Goal: Contribute content: Contribute content

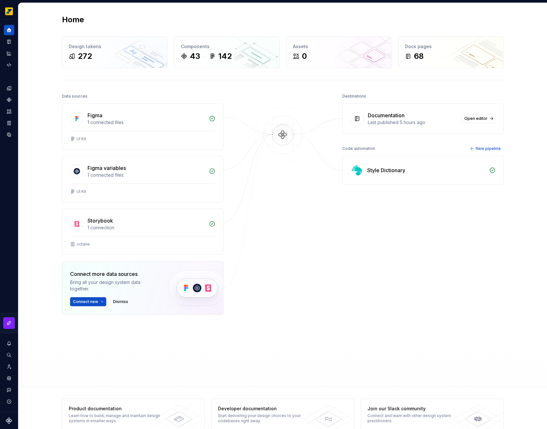
click at [33, 50] on div "Home Design tokens 272 Components 43 142 Assets 0 Docs pages 68 Data sources Fi…" at bounding box center [282, 195] width 529 height 384
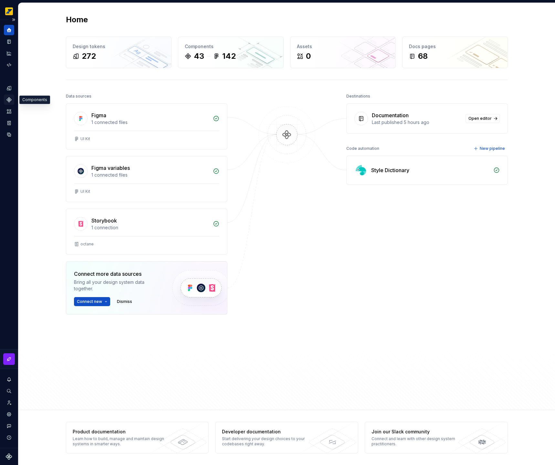
click at [13, 97] on div "Components" at bounding box center [9, 100] width 10 height 10
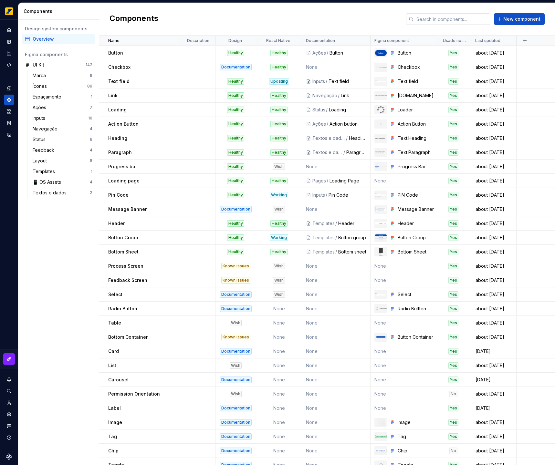
click at [435, 23] on input "text" at bounding box center [452, 19] width 76 height 12
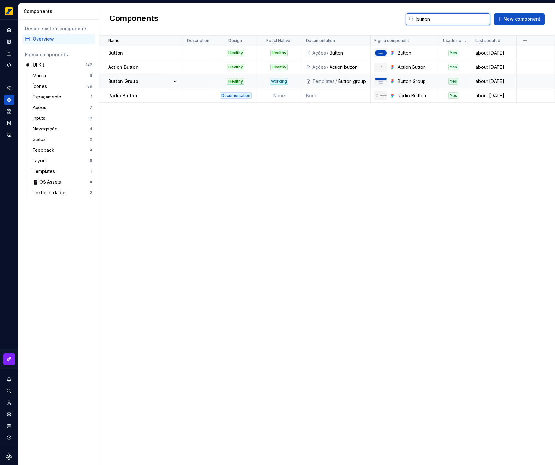
type input "button"
click at [157, 84] on div "Button Group" at bounding box center [145, 81] width 74 height 6
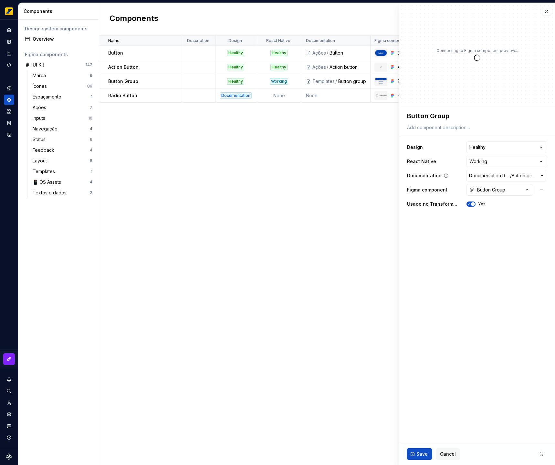
type textarea "*"
click at [513, 164] on html "**********" at bounding box center [277, 232] width 555 height 465
select select "**********"
click at [415, 429] on button "Save" at bounding box center [419, 454] width 25 height 12
type textarea "*"
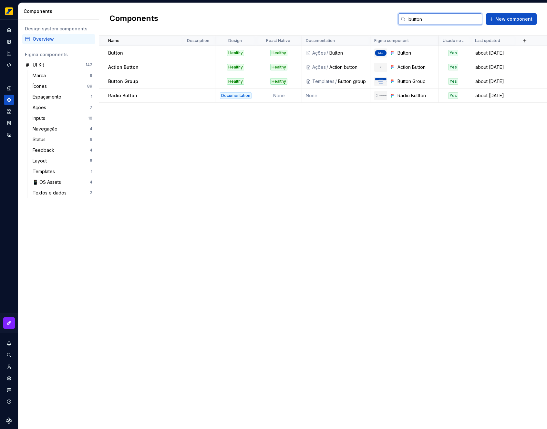
click at [431, 20] on input "button" at bounding box center [444, 19] width 76 height 12
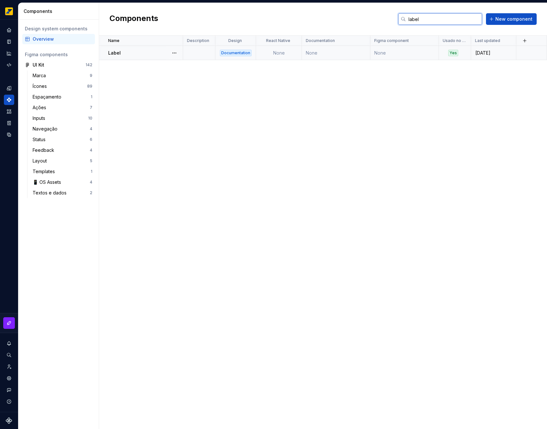
type input "label"
click at [147, 54] on div "Label" at bounding box center [145, 53] width 74 height 6
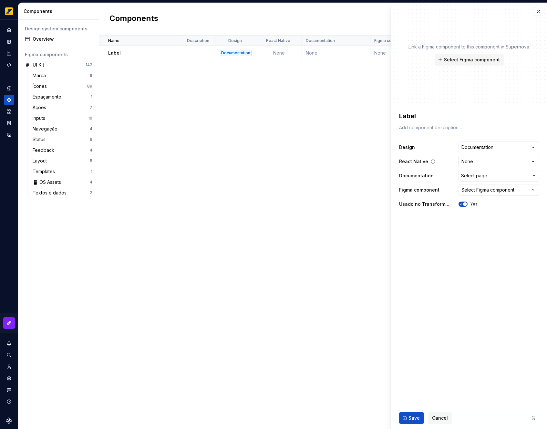
click at [501, 158] on html "**********" at bounding box center [273, 214] width 547 height 429
type textarea "*"
select select "**********"
click at [417, 414] on button "Save" at bounding box center [411, 418] width 25 height 12
type textarea "*"
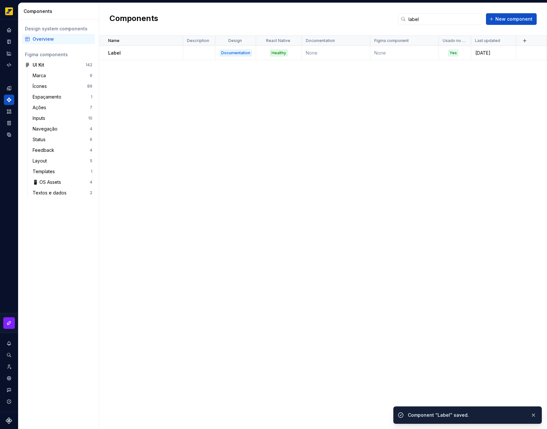
click at [537, 13] on div "label New component" at bounding box center [467, 19] width 139 height 12
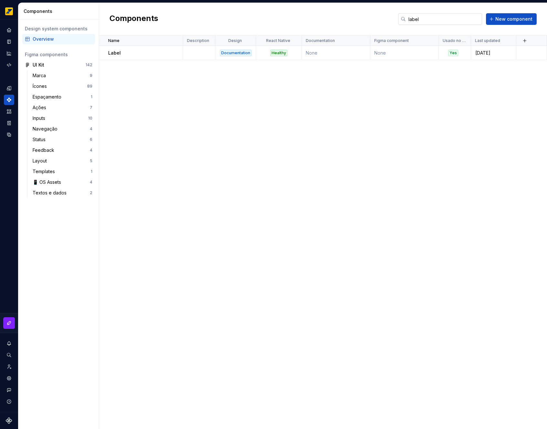
click at [432, 19] on input "label" at bounding box center [444, 19] width 76 height 12
type input "carou"
click at [166, 57] on div at bounding box center [174, 53] width 17 height 14
type textarea "*"
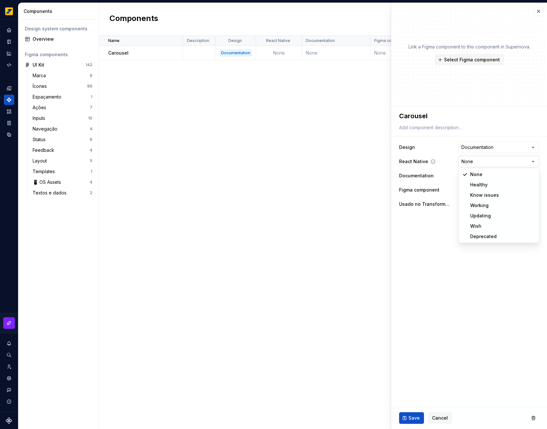
click at [484, 160] on html "**********" at bounding box center [273, 214] width 547 height 429
select select "**********"
type textarea "*"
click at [526, 178] on span "Select page" at bounding box center [495, 176] width 68 height 6
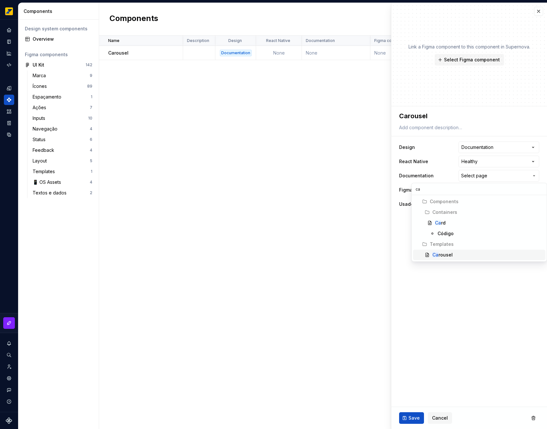
type input "ca"
click at [454, 254] on div "Ca rousel" at bounding box center [488, 255] width 110 height 6
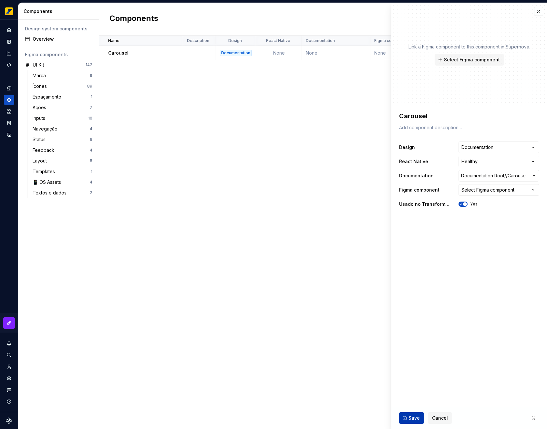
click at [413, 416] on span "Save" at bounding box center [414, 418] width 11 height 6
type textarea "*"
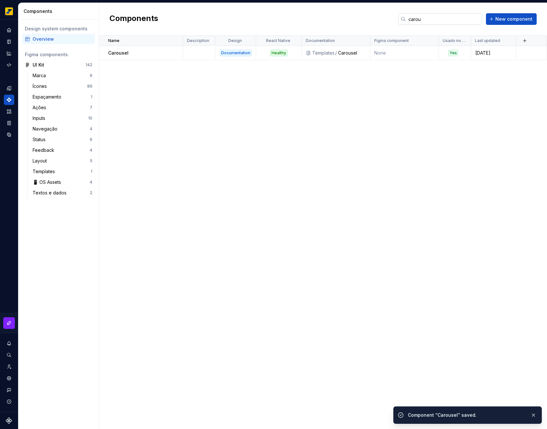
click at [457, 20] on input "carou" at bounding box center [444, 19] width 76 height 12
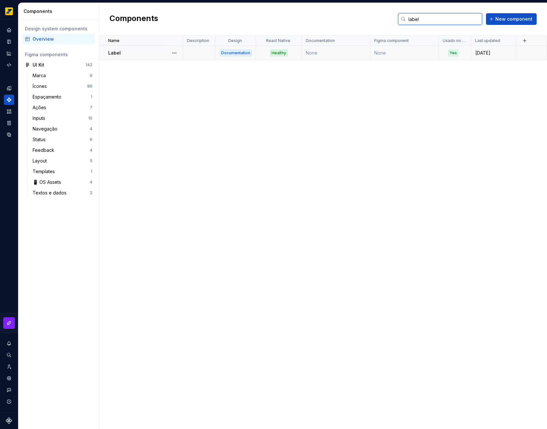
type input "label"
click at [326, 59] on td "None" at bounding box center [336, 53] width 68 height 14
type textarea "*"
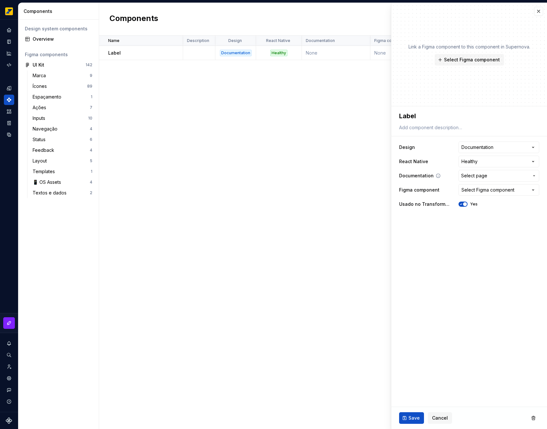
click at [505, 175] on span "Select page" at bounding box center [495, 176] width 68 height 6
type input "lab"
type textarea "*"
click at [407, 415] on button "Save" at bounding box center [411, 418] width 25 height 12
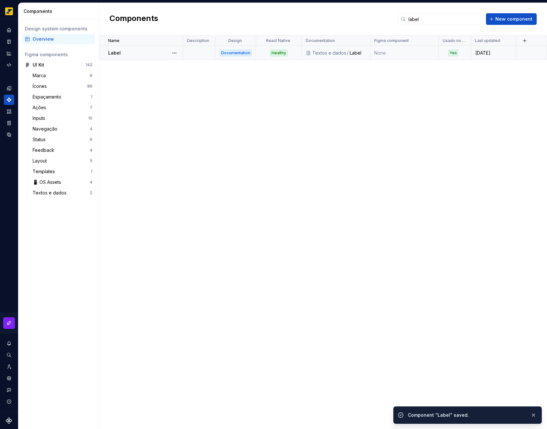
click at [404, 52] on td "None" at bounding box center [405, 53] width 68 height 14
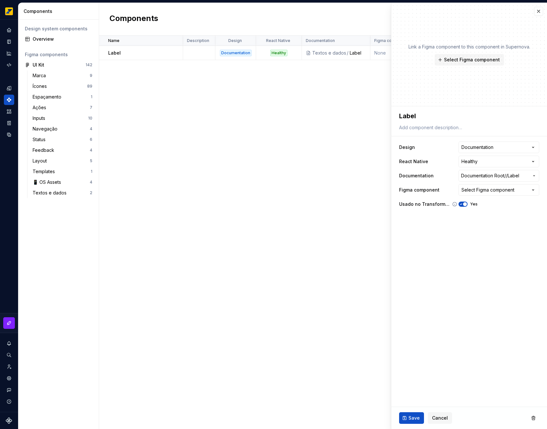
type textarea "*"
click at [505, 189] on div "Select Figma component" at bounding box center [488, 190] width 53 height 6
type input "*"
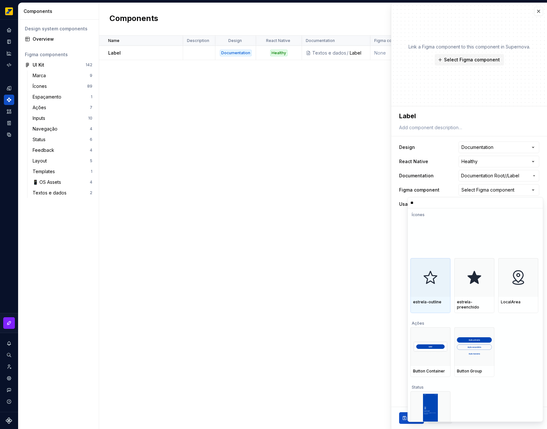
type input "*"
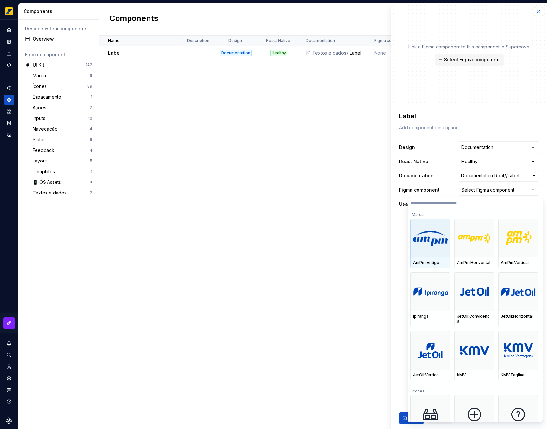
click at [536, 16] on html "**********" at bounding box center [273, 214] width 547 height 429
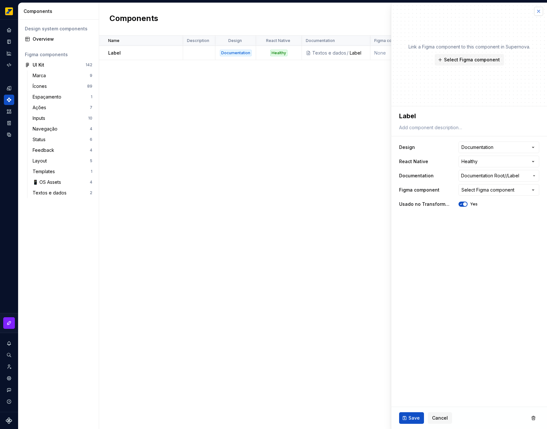
click at [536, 13] on button "button" at bounding box center [538, 11] width 9 height 9
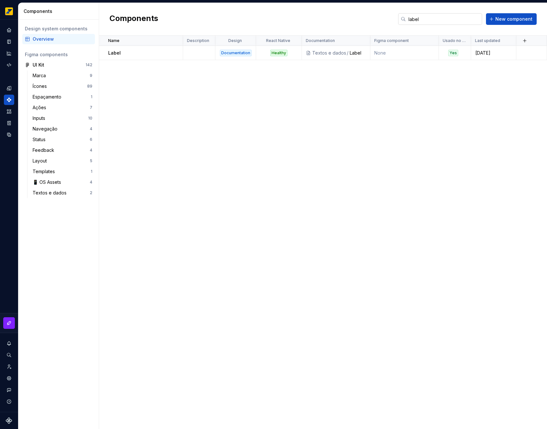
click at [450, 22] on input "label" at bounding box center [444, 19] width 76 height 12
type input "carou"
click at [196, 55] on td at bounding box center [199, 53] width 32 height 14
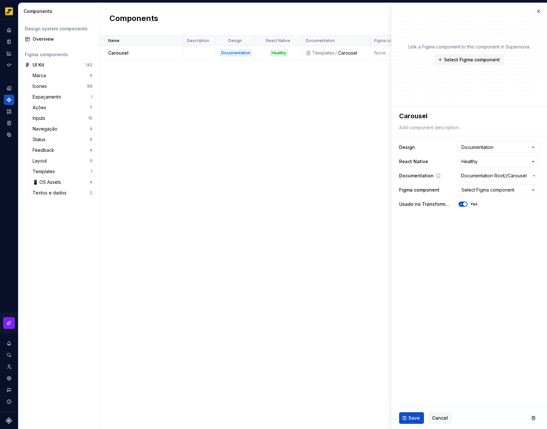
type textarea "*"
click at [536, 15] on button "button" at bounding box center [538, 11] width 9 height 9
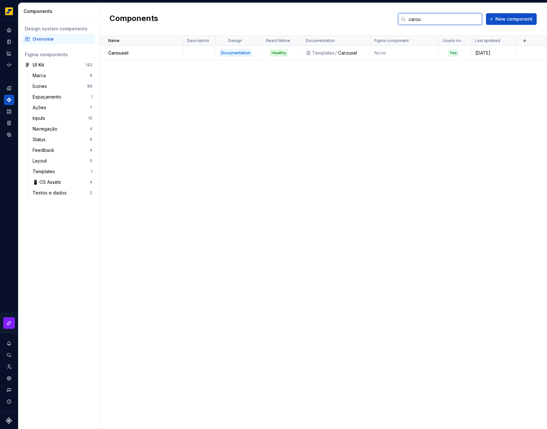
click at [434, 17] on input "carou" at bounding box center [444, 19] width 76 height 12
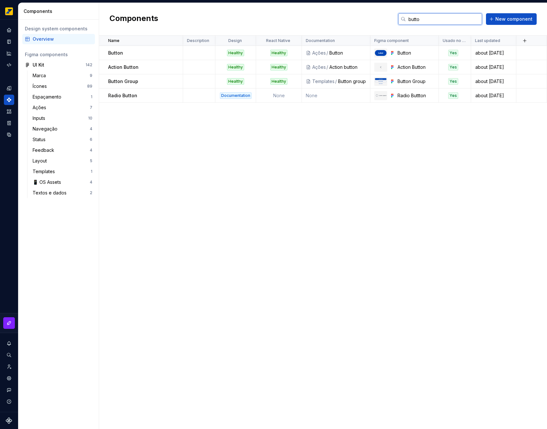
type input "button"
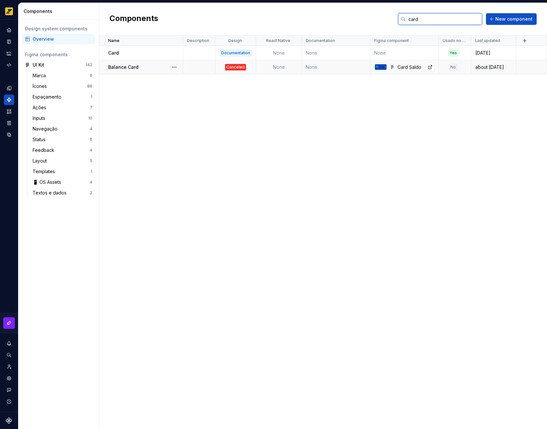
type input "card"
click at [201, 51] on td at bounding box center [199, 53] width 32 height 14
type textarea "*"
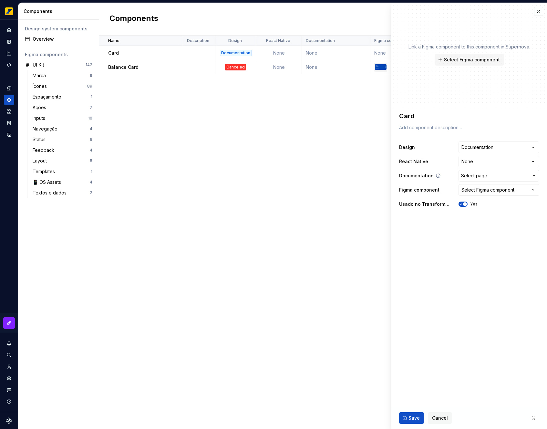
click at [498, 176] on span "Select page" at bounding box center [495, 176] width 68 height 6
type input "card"
click at [453, 219] on span "Card" at bounding box center [479, 223] width 132 height 10
type textarea "*"
click at [487, 163] on html "**********" at bounding box center [273, 214] width 547 height 429
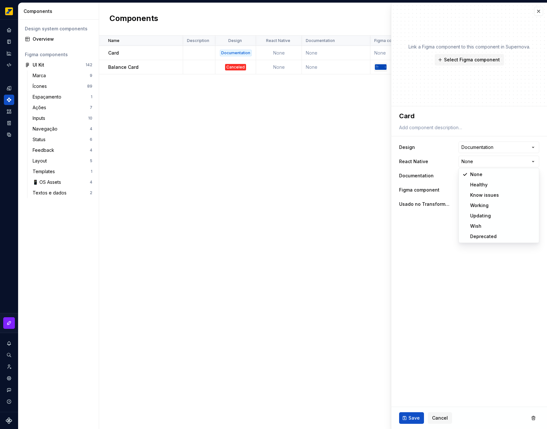
select select "**********"
click at [410, 423] on button "Save" at bounding box center [411, 418] width 25 height 12
type textarea "*"
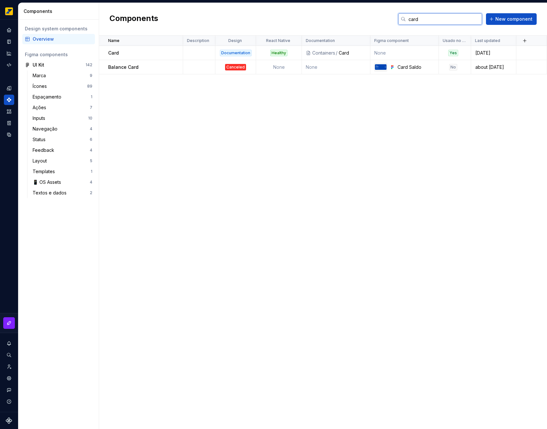
click at [433, 22] on input "card" at bounding box center [444, 19] width 76 height 12
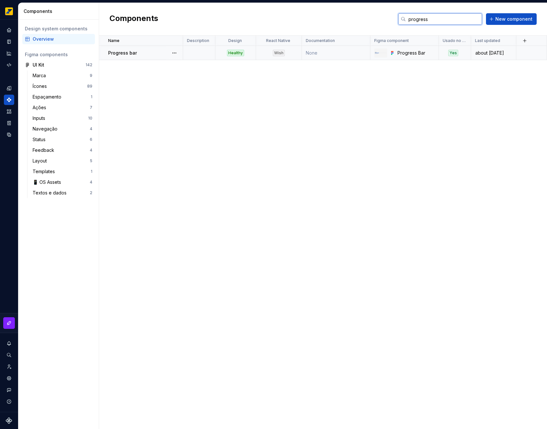
type input "progress"
click at [161, 54] on div "Progress bar" at bounding box center [145, 53] width 74 height 6
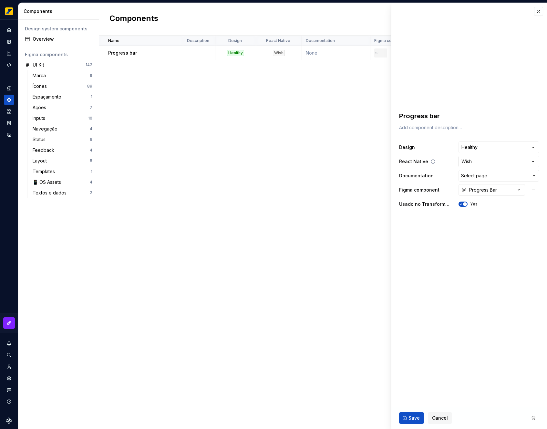
type textarea "*"
click at [477, 165] on html "**********" at bounding box center [273, 214] width 547 height 429
select select "**********"
type textarea "*"
click at [507, 174] on span "Select page" at bounding box center [495, 176] width 68 height 6
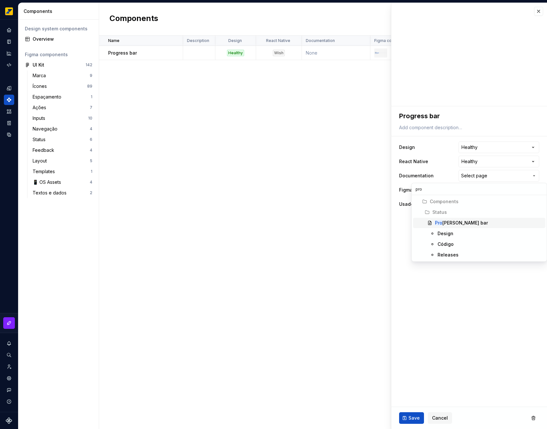
type input "prog"
type textarea "*"
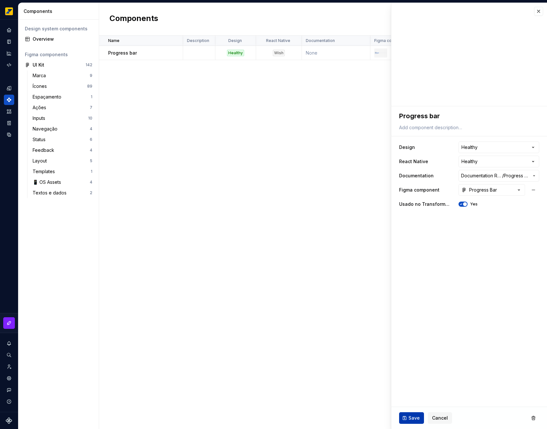
click at [413, 416] on span "Save" at bounding box center [414, 418] width 11 height 6
type textarea "*"
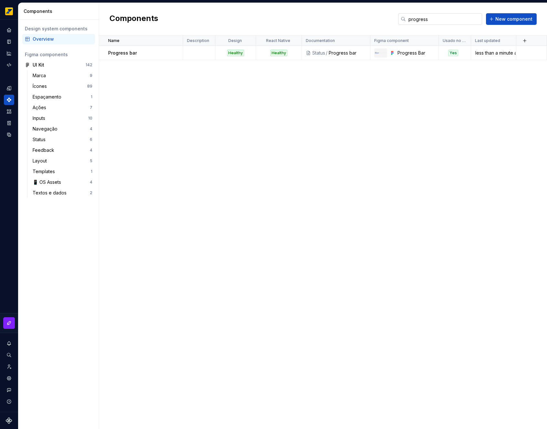
click at [446, 17] on input "progress" at bounding box center [444, 19] width 76 height 12
type input "tag"
click at [346, 50] on td "None" at bounding box center [336, 53] width 68 height 14
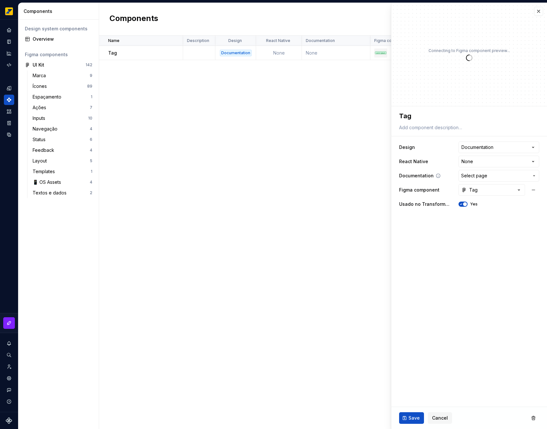
type textarea "*"
click at [499, 177] on span "Select page" at bounding box center [495, 176] width 68 height 6
type input "tag"
click at [452, 220] on div "Tag" at bounding box center [489, 223] width 108 height 6
type textarea "*"
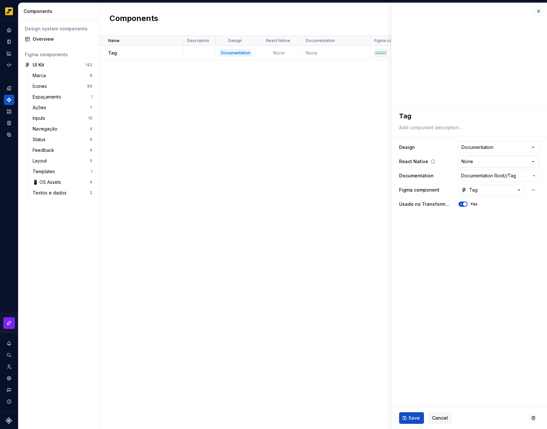
click at [499, 164] on html "**********" at bounding box center [273, 214] width 547 height 429
select select "**********"
click at [414, 414] on button "Save" at bounding box center [411, 418] width 25 height 12
type textarea "*"
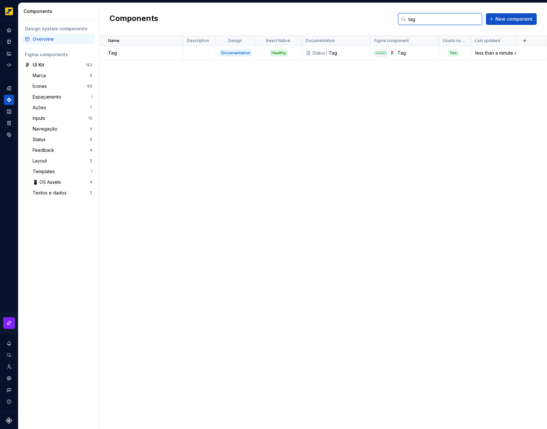
click at [422, 21] on input "tag" at bounding box center [444, 19] width 76 height 12
type input "l"
type input "carou"
click at [397, 59] on td "None" at bounding box center [405, 53] width 68 height 14
type textarea "*"
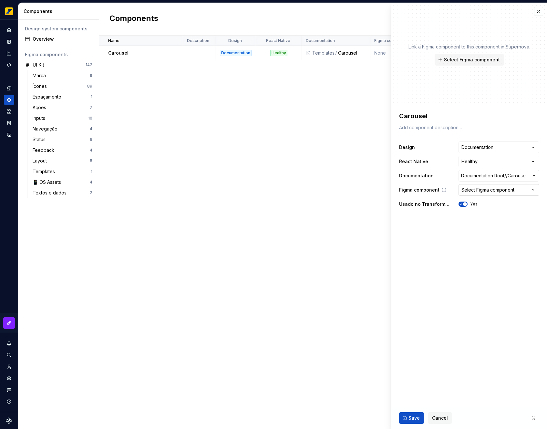
click at [487, 187] on div "Select Figma component" at bounding box center [488, 190] width 53 height 6
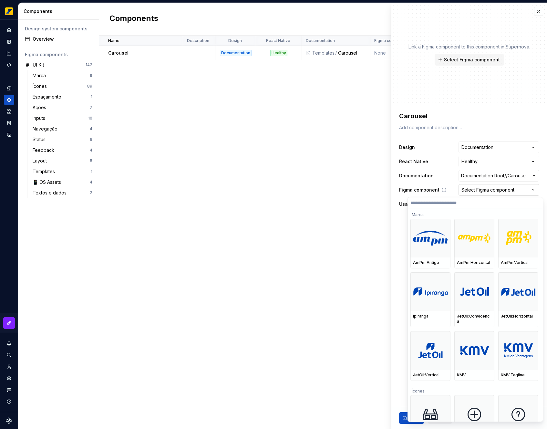
type input "*"
type textarea "*"
type input "***"
type textarea "*"
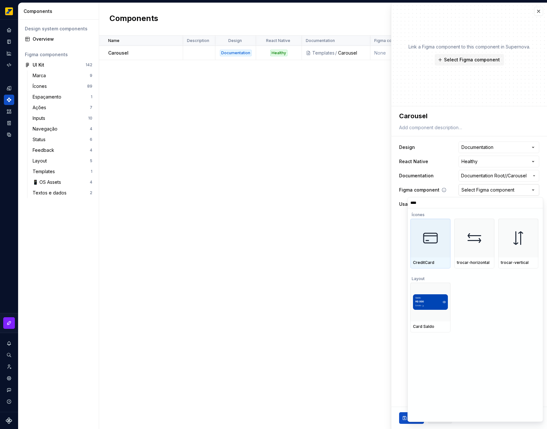
type input "*****"
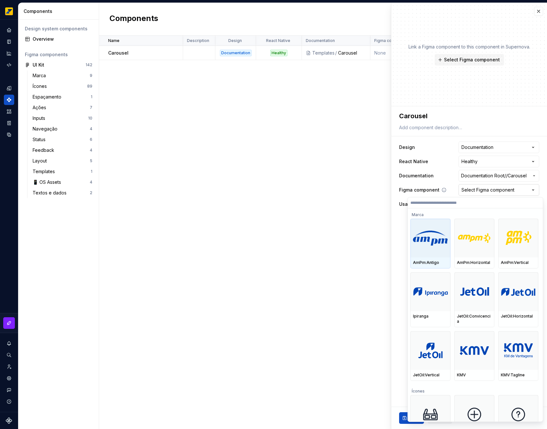
type textarea "*"
click at [164, 77] on html "**********" at bounding box center [273, 214] width 547 height 429
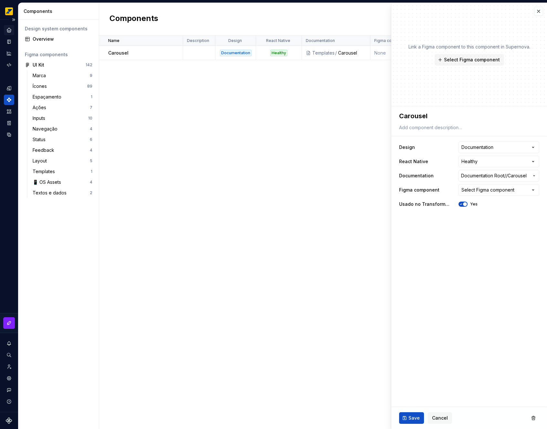
click at [6, 27] on icon "Home" at bounding box center [9, 30] width 6 height 6
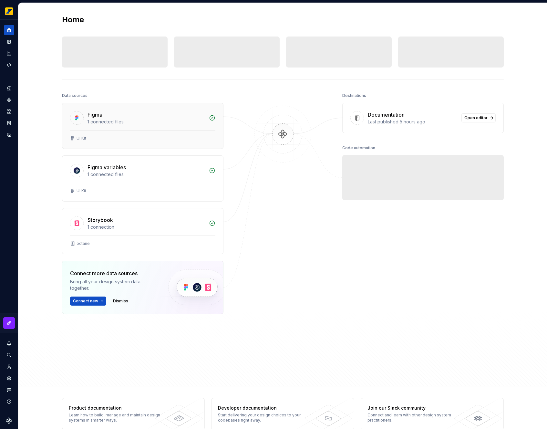
click at [149, 126] on div "Figma 1 connected files" at bounding box center [142, 116] width 161 height 27
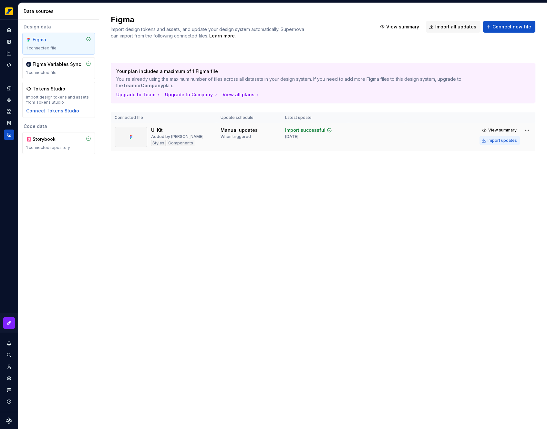
click at [510, 137] on button "Import updates" at bounding box center [500, 140] width 40 height 9
click at [12, 91] on div "Design tokens" at bounding box center [9, 88] width 10 height 10
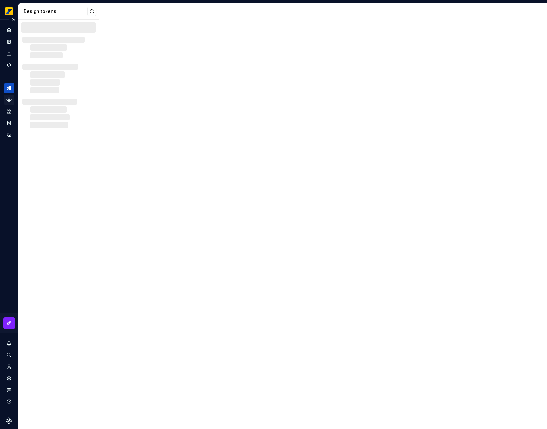
click at [9, 100] on icon "Components" at bounding box center [9, 100] width 6 height 6
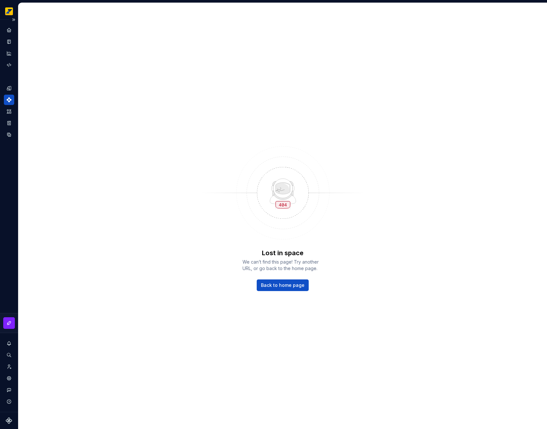
click at [11, 97] on icon "Components" at bounding box center [9, 100] width 6 height 6
click at [288, 286] on span "Back to home page" at bounding box center [283, 285] width 44 height 6
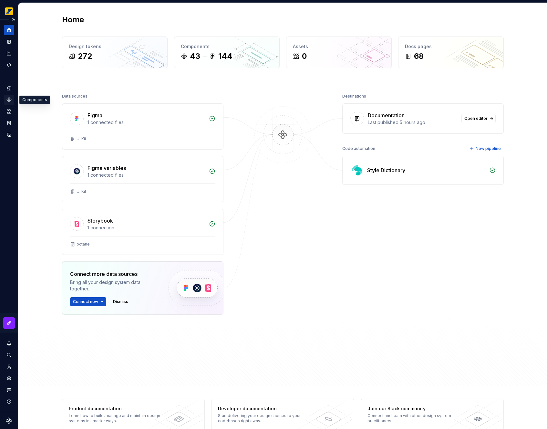
click at [10, 103] on div "Components" at bounding box center [9, 100] width 10 height 10
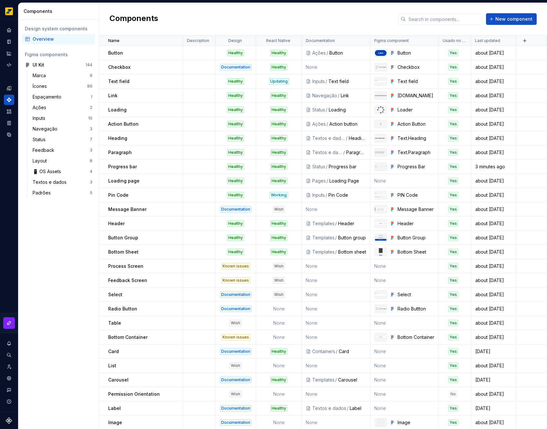
click at [433, 12] on div "Components New component" at bounding box center [323, 19] width 448 height 33
click at [433, 17] on input "text" at bounding box center [444, 19] width 76 height 12
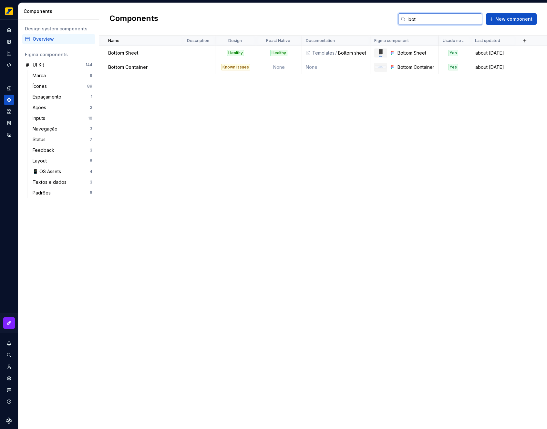
type input "[PERSON_NAME]"
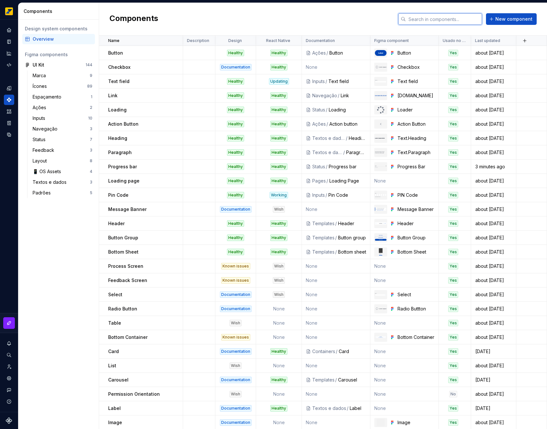
click at [445, 20] on input "text" at bounding box center [444, 19] width 76 height 12
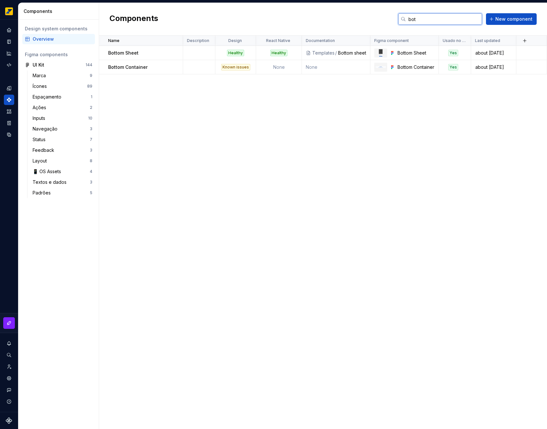
type input "[PERSON_NAME]"
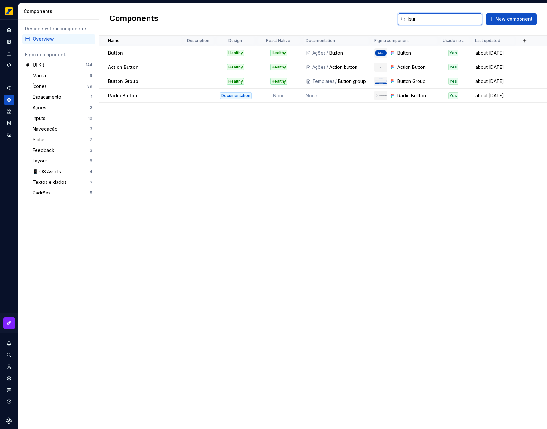
type input "butt"
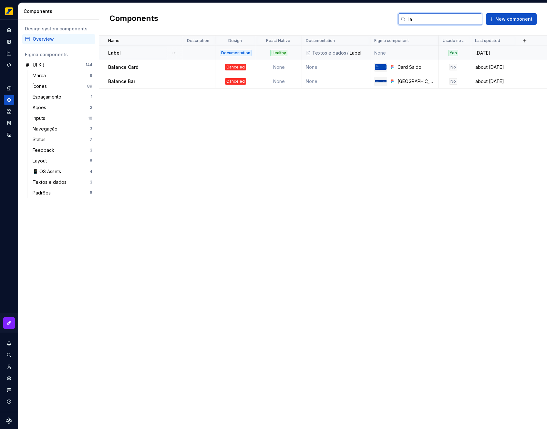
type input "la"
click at [389, 50] on td "None" at bounding box center [405, 53] width 68 height 14
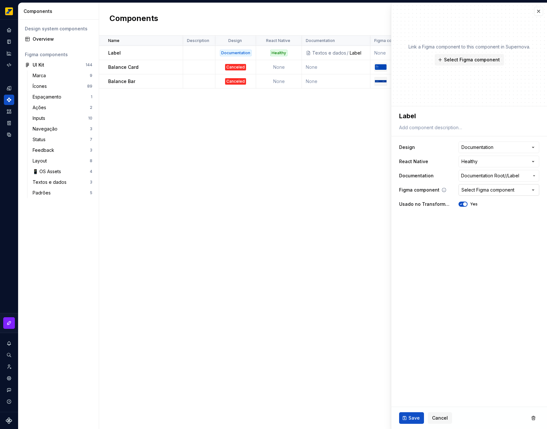
type textarea "*"
click at [506, 189] on div "Select Figma component" at bounding box center [488, 190] width 53 height 6
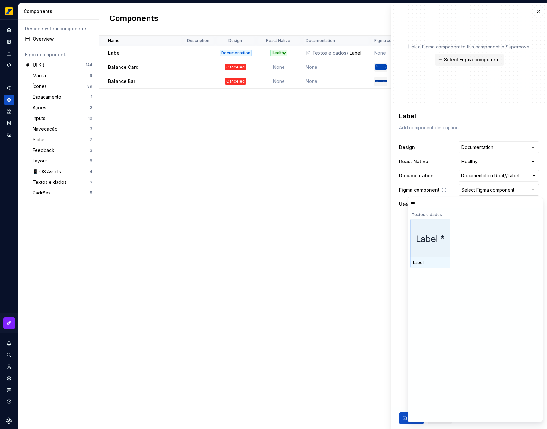
type input "****"
type textarea "*"
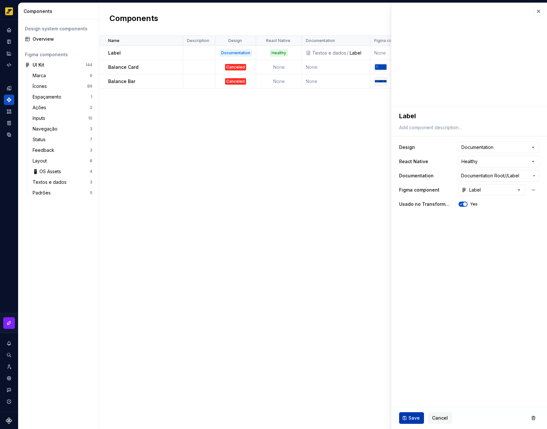
click at [422, 420] on button "Save" at bounding box center [411, 418] width 25 height 12
type textarea "*"
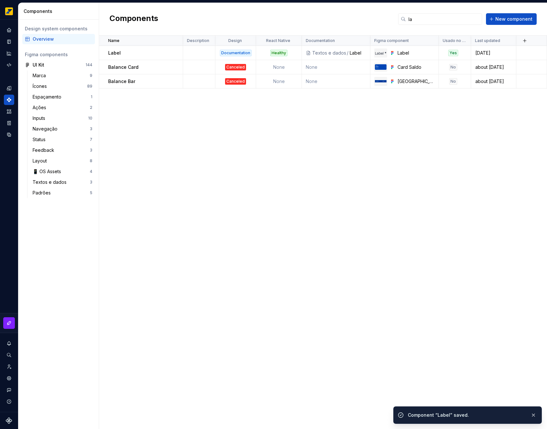
click at [539, 13] on div "Components la New component" at bounding box center [323, 19] width 448 height 33
click at [435, 23] on input "la" at bounding box center [444, 19] width 76 height 12
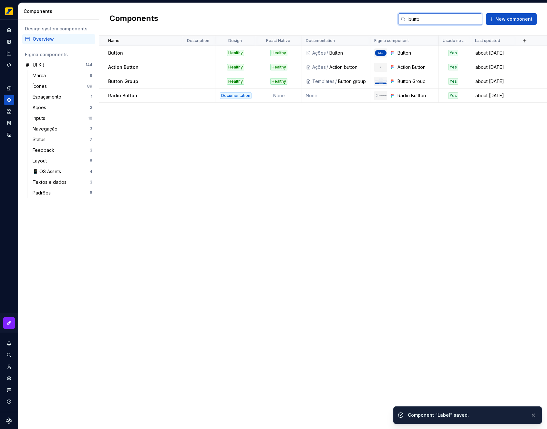
type input "button"
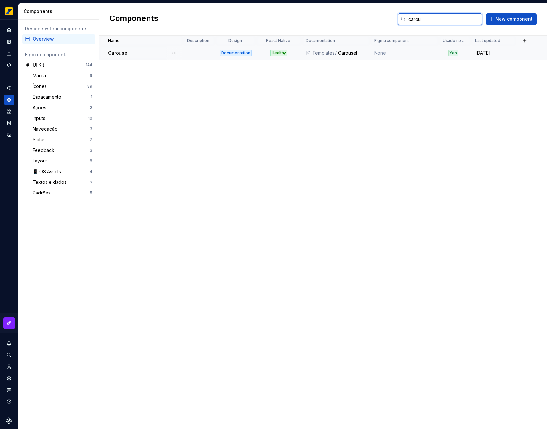
type input "carou"
click at [399, 53] on td "None" at bounding box center [405, 53] width 68 height 14
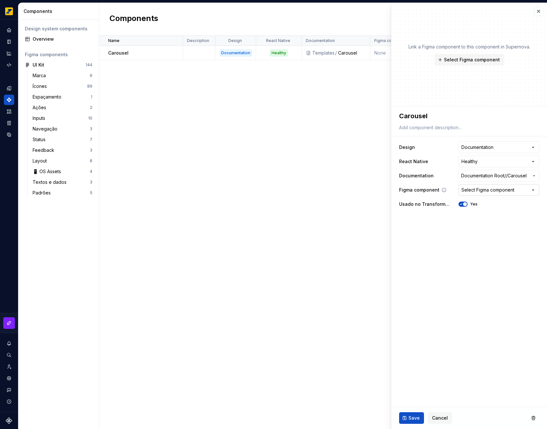
click at [484, 188] on div "Select Figma component" at bounding box center [488, 190] width 53 height 6
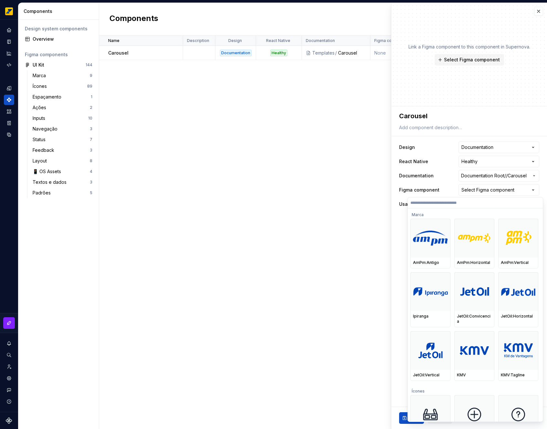
type textarea "*"
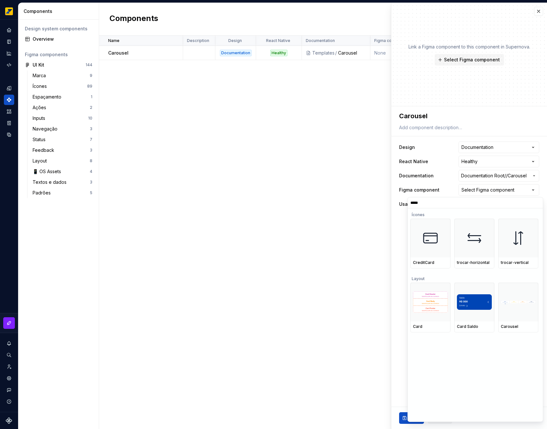
type input "******"
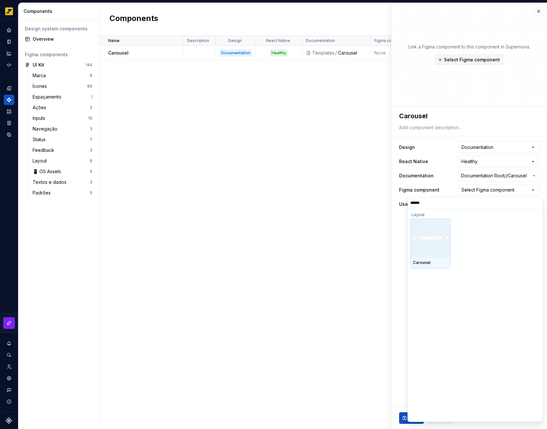
type textarea "*"
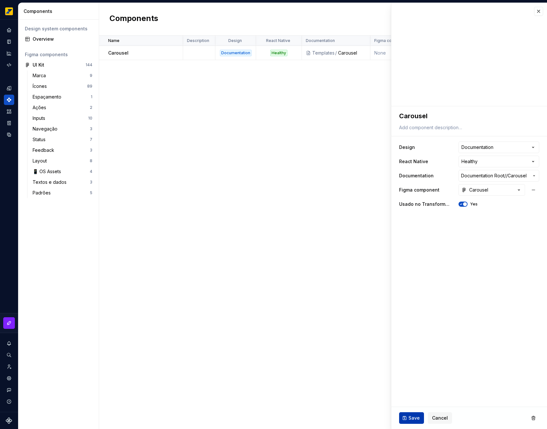
click at [415, 416] on span "Save" at bounding box center [414, 418] width 11 height 6
type textarea "*"
click at [540, 10] on button "button" at bounding box center [538, 11] width 9 height 9
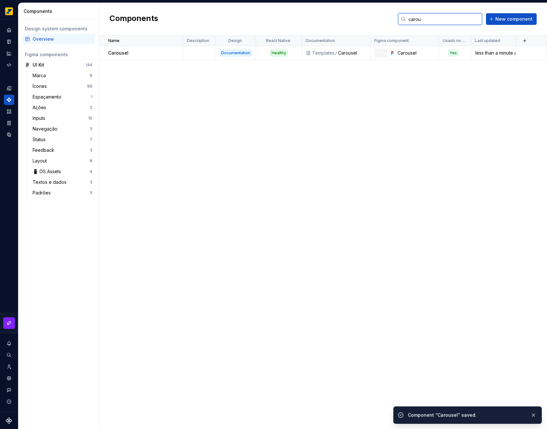
click at [450, 22] on input "carou" at bounding box center [444, 19] width 76 height 12
type input "card"
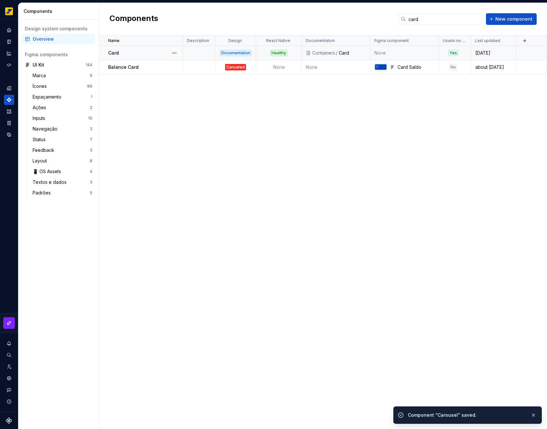
click at [411, 53] on td "None" at bounding box center [405, 53] width 68 height 14
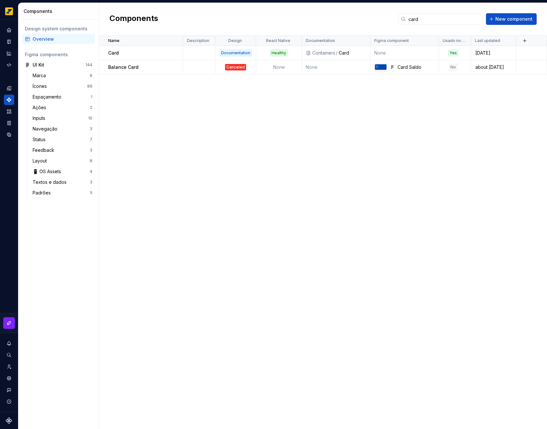
type textarea "*"
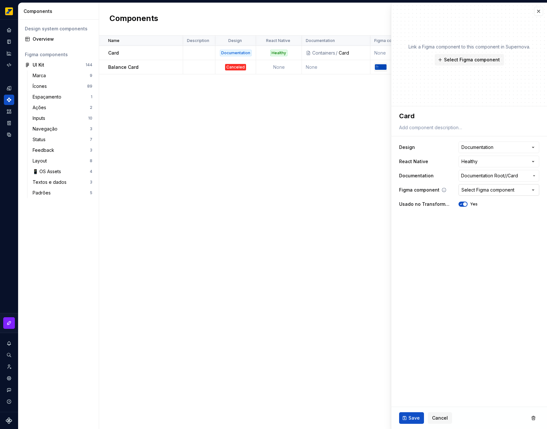
click at [496, 193] on div "Select Figma component" at bounding box center [488, 190] width 53 height 6
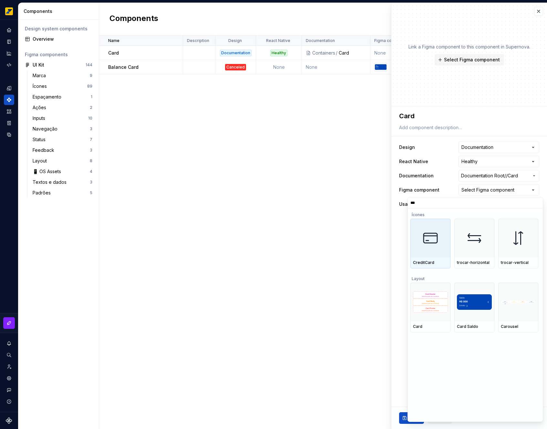
type input "****"
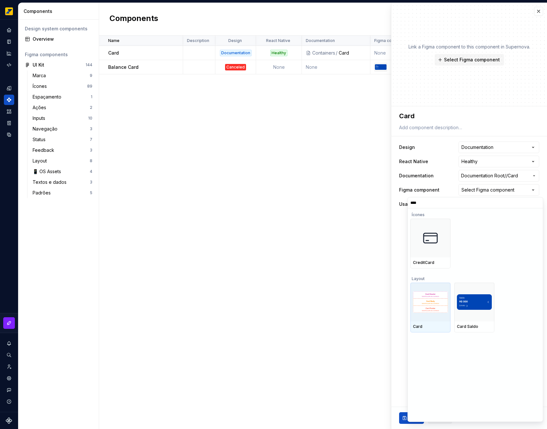
click at [436, 309] on img at bounding box center [430, 301] width 35 height 21
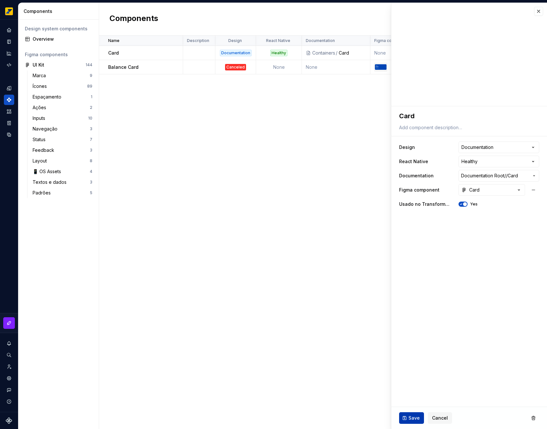
click at [409, 419] on span "Save" at bounding box center [414, 418] width 11 height 6
click at [366, 234] on div "Name Description Design React Native Documentation Figma component Usado no Tra…" at bounding box center [323, 232] width 448 height 393
type textarea "*"
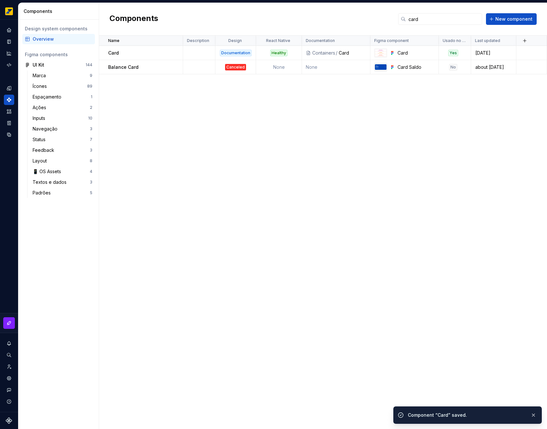
click at [536, 12] on div "Components card New component" at bounding box center [323, 19] width 448 height 33
click at [418, 23] on input "card" at bounding box center [444, 19] width 76 height 12
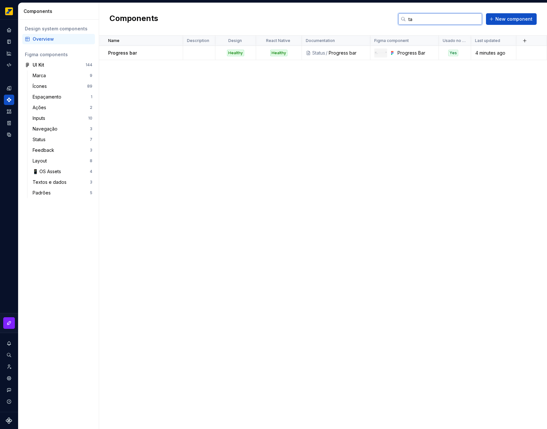
type input "tag"
type input "[PERSON_NAME]"
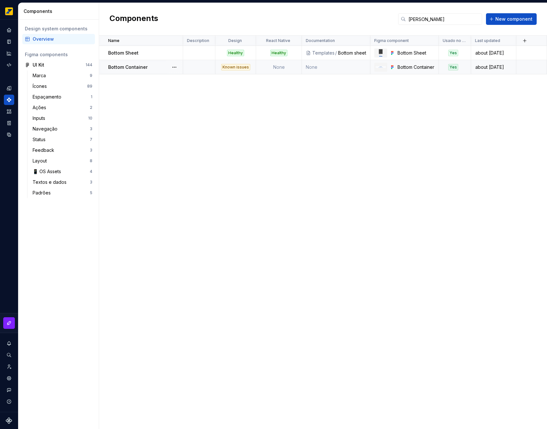
click at [331, 70] on td "None" at bounding box center [336, 67] width 68 height 14
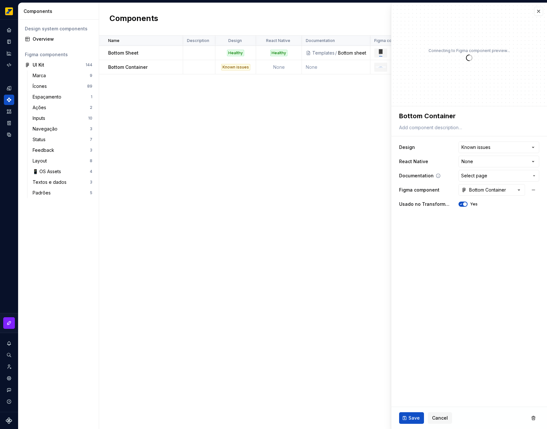
type textarea "*"
click at [501, 151] on html "**********" at bounding box center [273, 214] width 547 height 429
select select "**********"
click at [412, 415] on span "Save" at bounding box center [414, 418] width 11 height 6
type textarea "*"
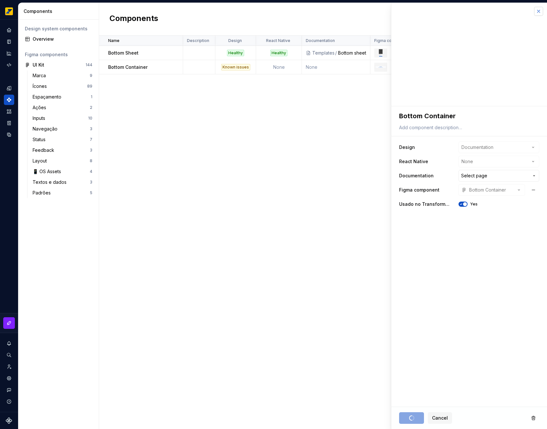
click at [540, 13] on button "button" at bounding box center [538, 11] width 9 height 9
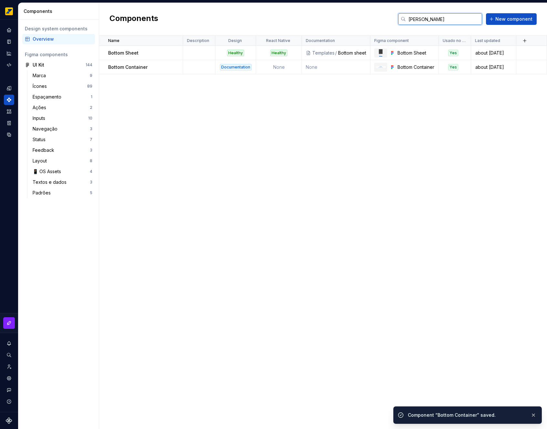
click at [447, 20] on input "[PERSON_NAME]" at bounding box center [444, 19] width 76 height 12
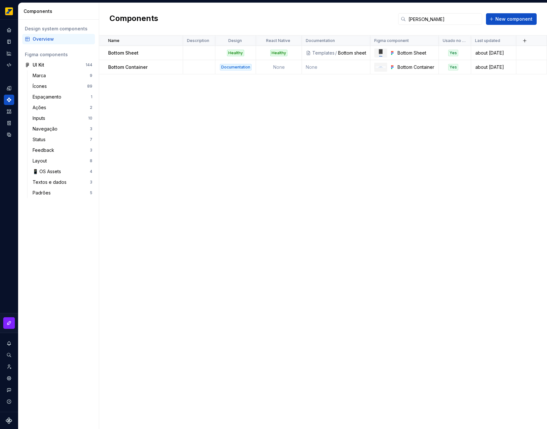
click at [247, 141] on div "Name Description Design React Native Documentation Figma component Usado no Tra…" at bounding box center [323, 232] width 448 height 393
click at [442, 23] on input "[PERSON_NAME]" at bounding box center [444, 19] width 76 height 12
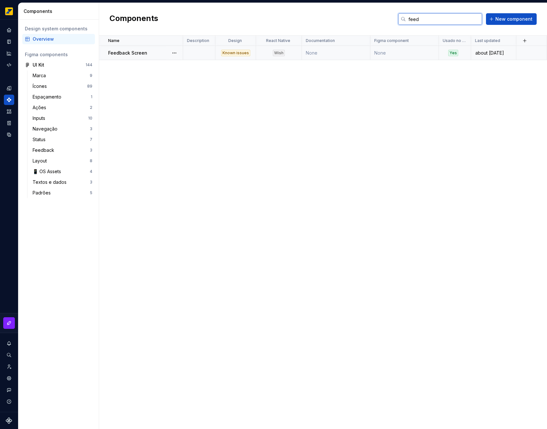
type input "feed"
click at [165, 57] on td "Feedback Screen" at bounding box center [141, 53] width 84 height 14
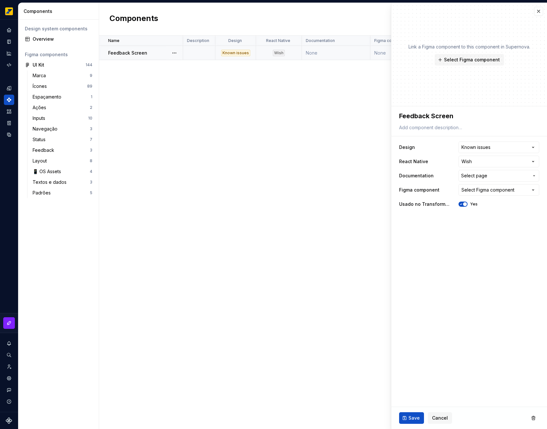
type textarea "*"
click at [477, 160] on html "**********" at bounding box center [273, 214] width 547 height 429
click at [485, 144] on html "**********" at bounding box center [273, 214] width 547 height 429
click at [487, 144] on html "**********" at bounding box center [273, 214] width 547 height 429
select select "**********"
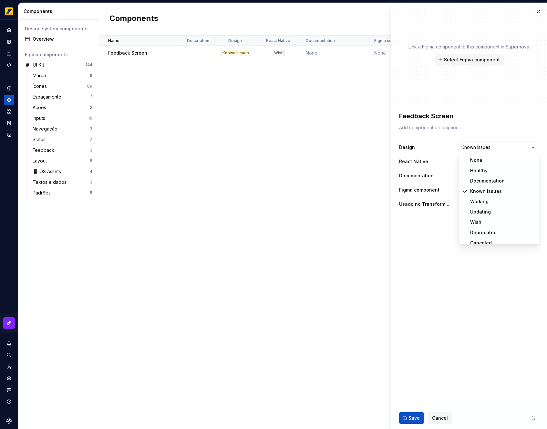
type textarea "*"
click at [485, 191] on div "Select Figma component" at bounding box center [488, 190] width 53 height 6
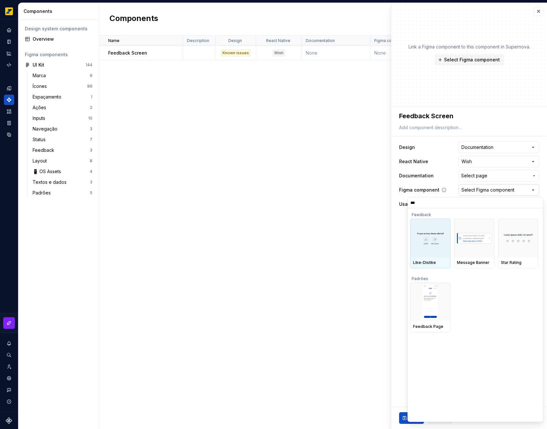
type input "****"
click at [433, 304] on img at bounding box center [430, 302] width 15 height 34
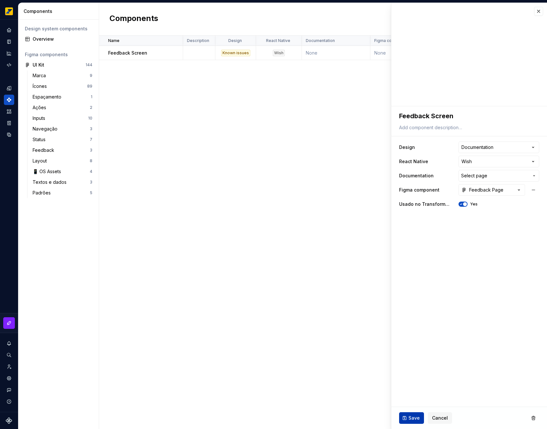
click at [414, 414] on button "Save" at bounding box center [411, 418] width 25 height 12
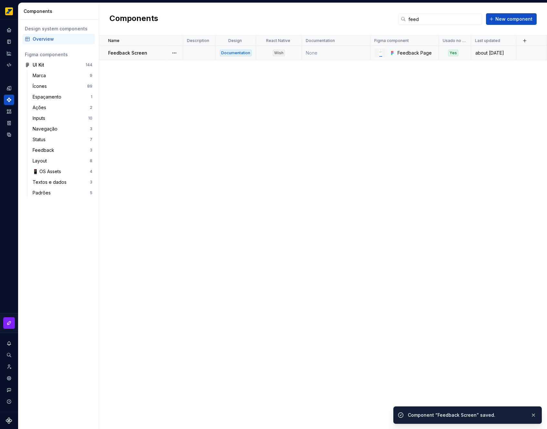
click at [156, 54] on div "Feedback Screen" at bounding box center [145, 53] width 74 height 6
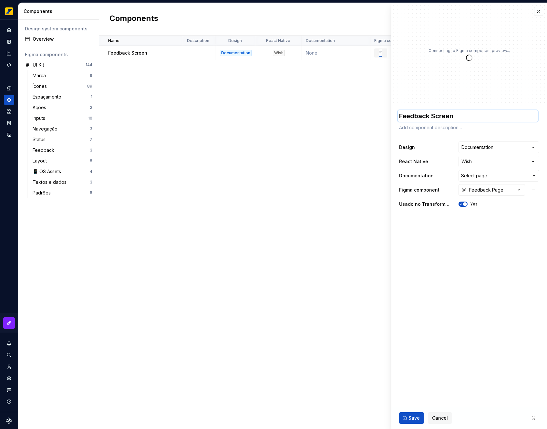
click at [439, 117] on textarea "Feedback Screen" at bounding box center [468, 116] width 140 height 12
click at [447, 115] on textarea "Feedback Screen" at bounding box center [468, 116] width 140 height 12
type textarea "*"
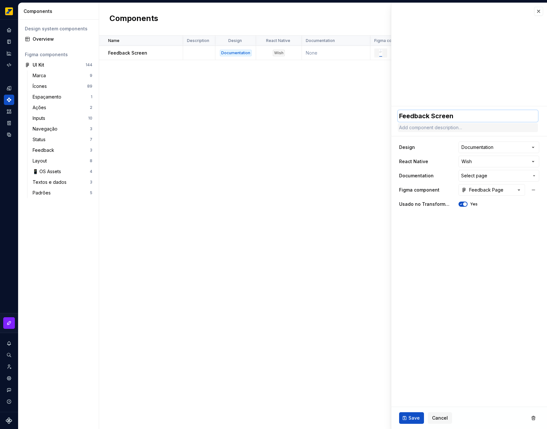
type textarea "Feedback P"
type textarea "*"
type textarea "Feedback Pa"
type textarea "*"
type textarea "Feedback Pag"
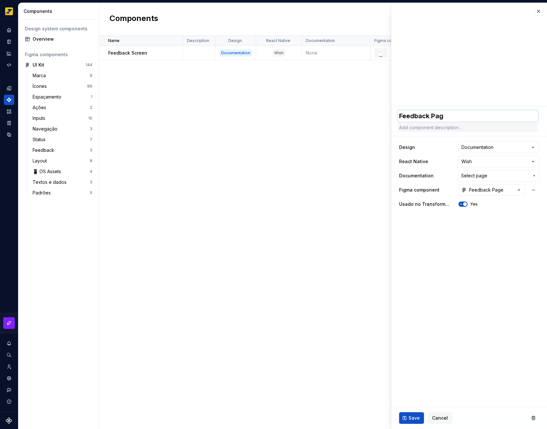
type textarea "*"
type textarea "Feedback Page"
click at [411, 417] on span "Save" at bounding box center [414, 418] width 11 height 6
click at [541, 14] on button "button" at bounding box center [538, 11] width 9 height 9
type textarea "*"
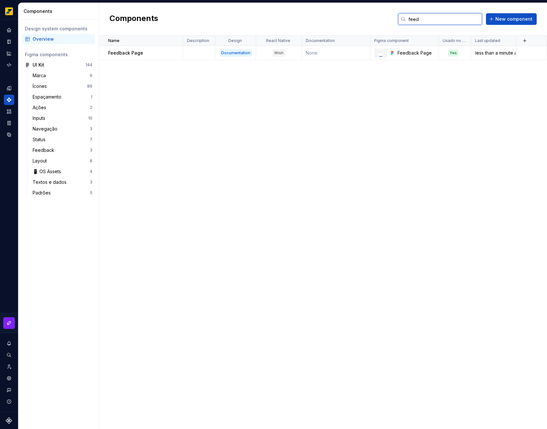
click at [444, 19] on input "feed" at bounding box center [444, 19] width 76 height 12
type input "proc"
click at [204, 58] on td at bounding box center [199, 53] width 32 height 14
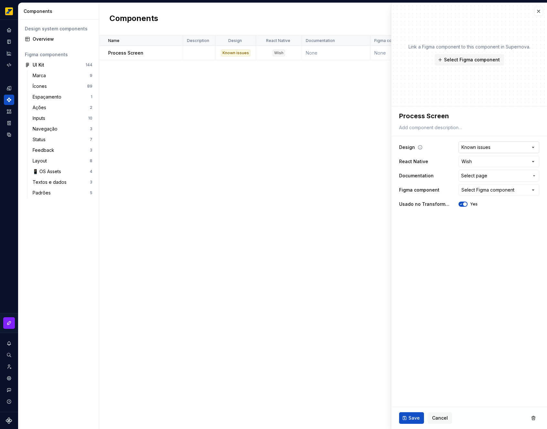
click at [507, 148] on html "**********" at bounding box center [273, 214] width 547 height 429
type textarea "*"
select select "**********"
type textarea "*"
click at [491, 192] on div "Select Figma component" at bounding box center [488, 190] width 53 height 6
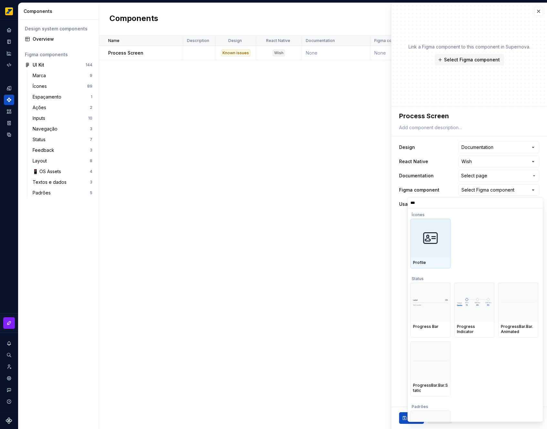
type input "****"
click at [429, 242] on img at bounding box center [430, 238] width 15 height 34
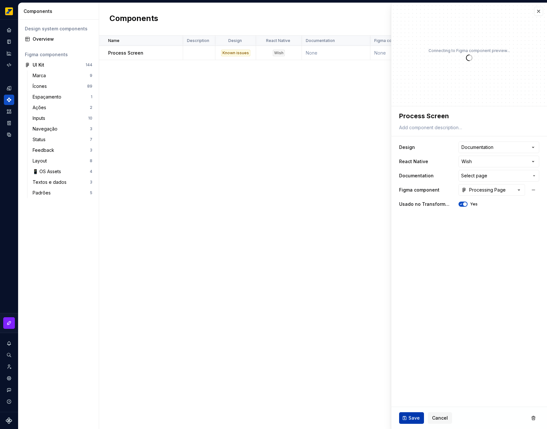
click at [411, 415] on span "Save" at bounding box center [414, 418] width 11 height 6
type textarea "*"
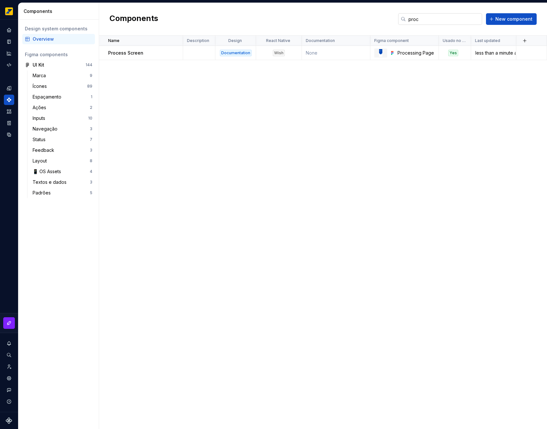
click at [428, 18] on input "proc" at bounding box center [444, 19] width 76 height 12
click at [438, 21] on input "image" at bounding box center [444, 19] width 76 height 12
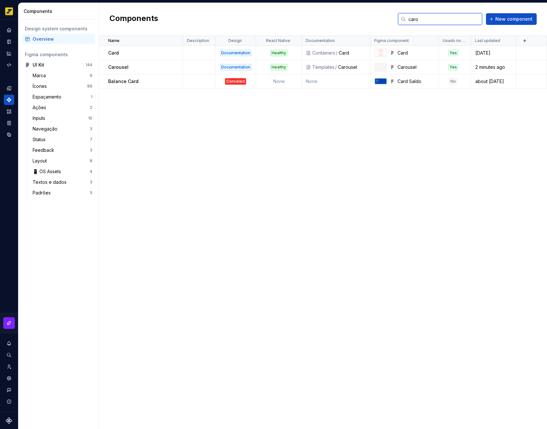
type input "carou"
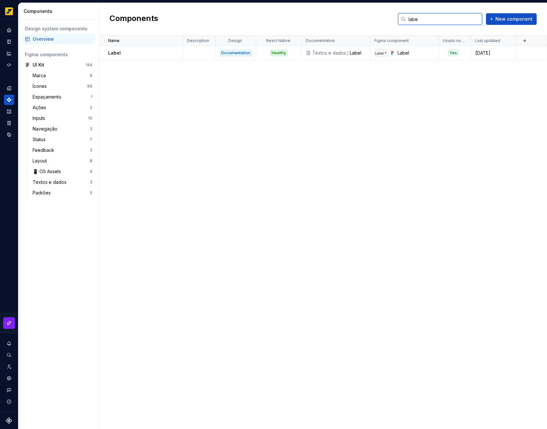
type input "label"
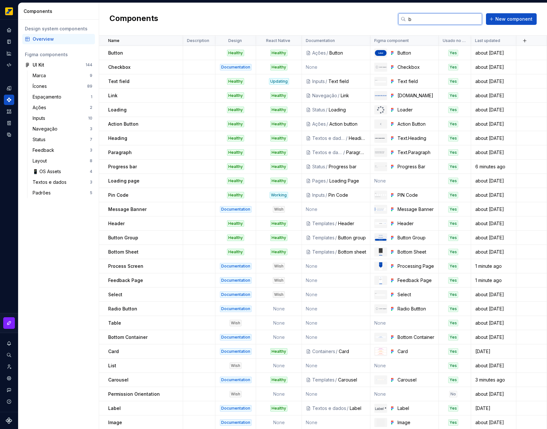
type input "bu"
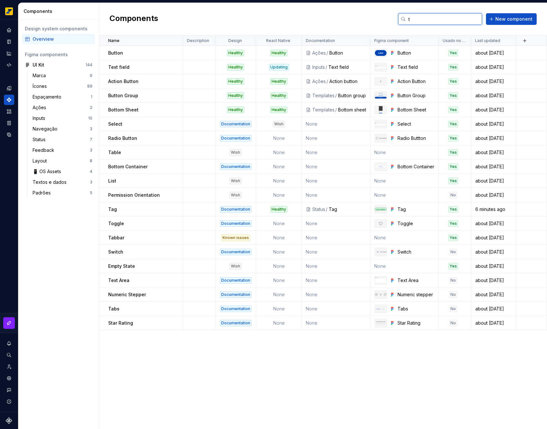
type input "te"
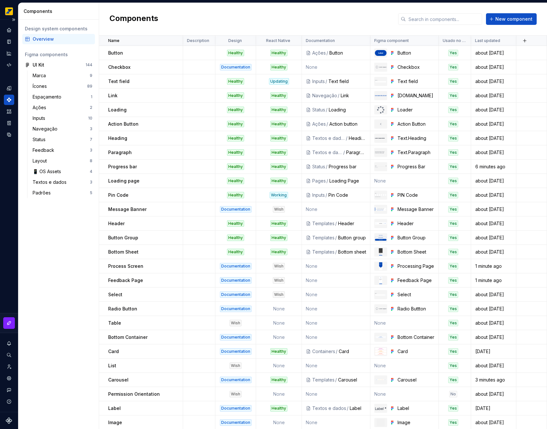
click at [17, 43] on div "Design system data" at bounding box center [9, 216] width 18 height 392
click at [8, 43] on icon "Documentation" at bounding box center [9, 42] width 6 height 6
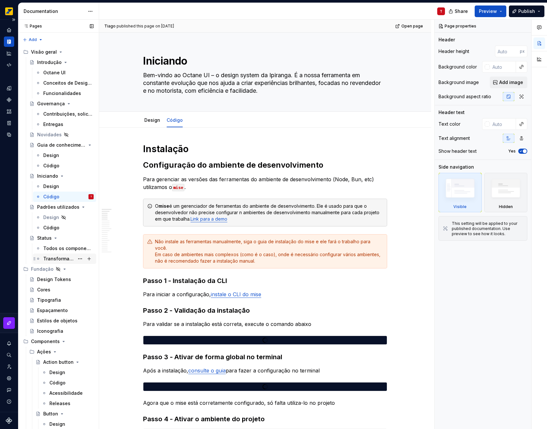
click at [65, 261] on div "Transforma KMV" at bounding box center [58, 259] width 31 height 6
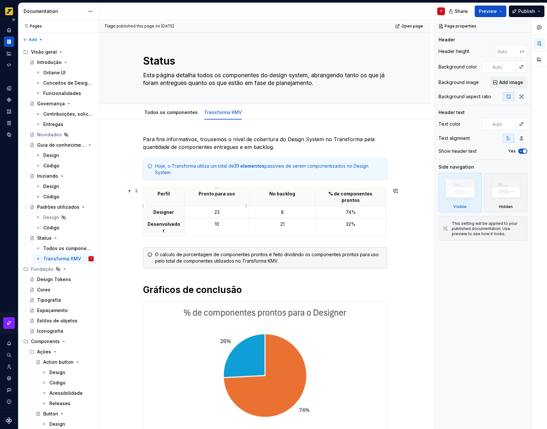
click at [217, 209] on p "23" at bounding box center [217, 212] width 57 height 6
type textarea "*"
click at [217, 209] on p "23" at bounding box center [217, 212] width 57 height 6
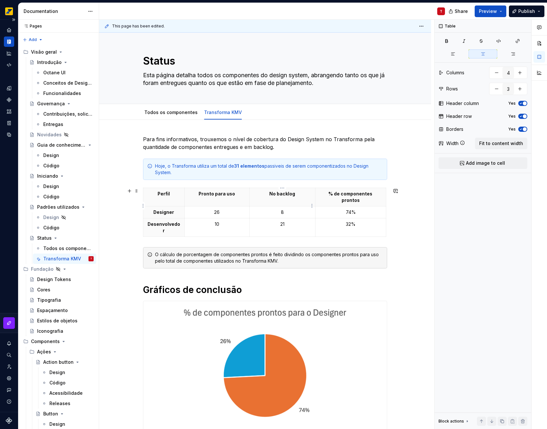
click at [289, 210] on td "8" at bounding box center [282, 212] width 66 height 12
click at [350, 209] on p "74%" at bounding box center [351, 212] width 63 height 6
click at [348, 221] on p "32%" at bounding box center [351, 224] width 63 height 6
click at [283, 221] on p "21" at bounding box center [283, 224] width 58 height 6
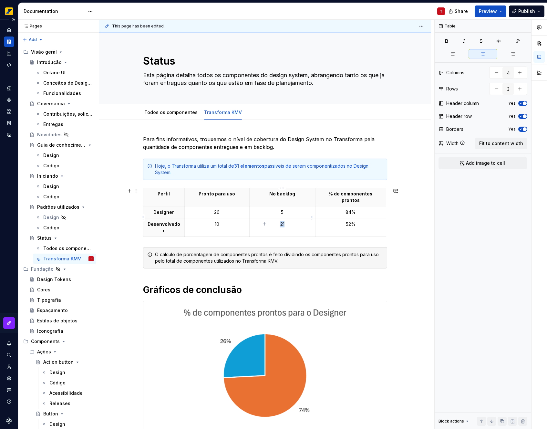
click at [283, 221] on p "21" at bounding box center [283, 224] width 58 height 6
click at [226, 221] on p "10" at bounding box center [217, 224] width 57 height 6
click at [276, 332] on img at bounding box center [265, 374] width 244 height 147
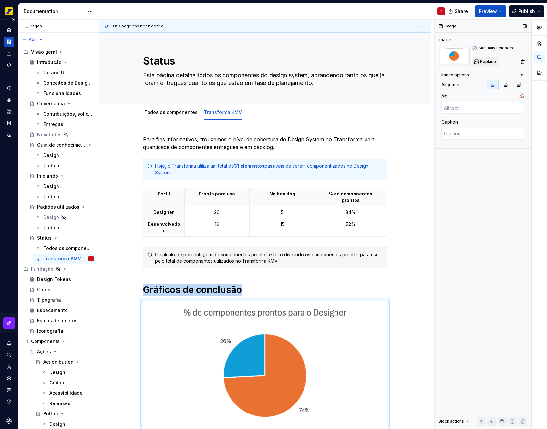
click at [489, 64] on span "Replace" at bounding box center [488, 61] width 16 height 5
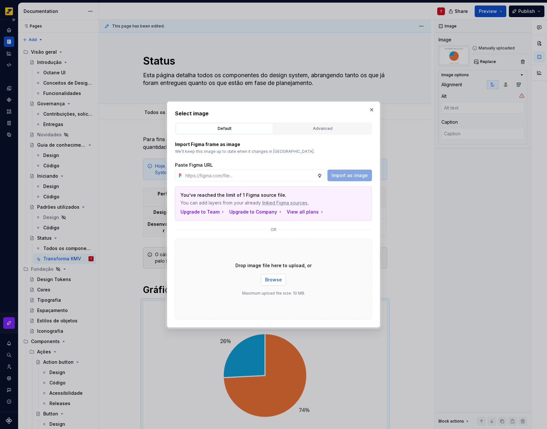
click at [278, 275] on button "Browse" at bounding box center [273, 280] width 25 height 12
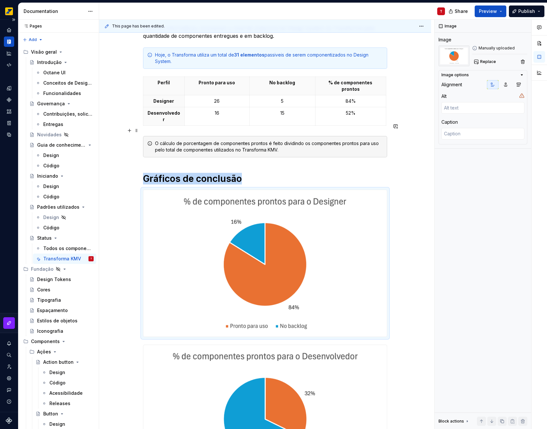
scroll to position [276, 0]
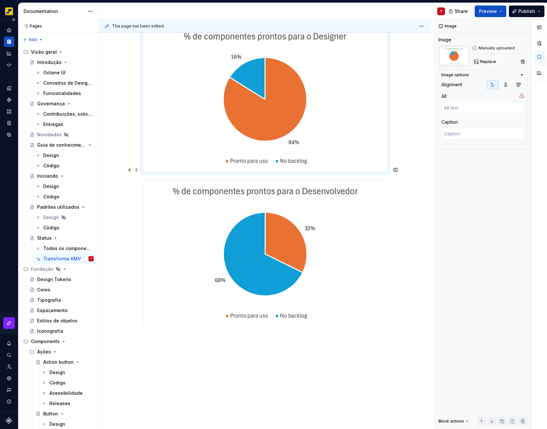
click at [256, 252] on img at bounding box center [265, 253] width 244 height 147
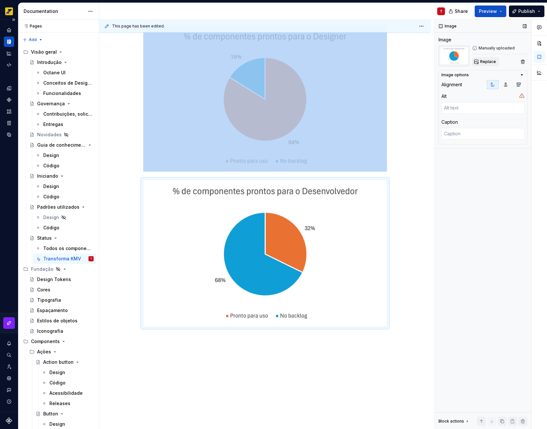
click at [480, 58] on button "Replace" at bounding box center [485, 61] width 27 height 9
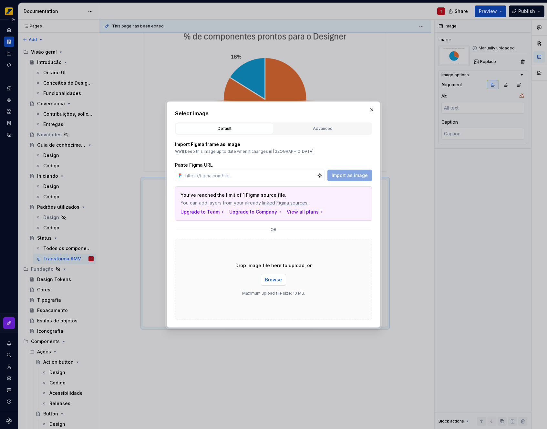
click at [276, 281] on span "Browse" at bounding box center [273, 280] width 17 height 6
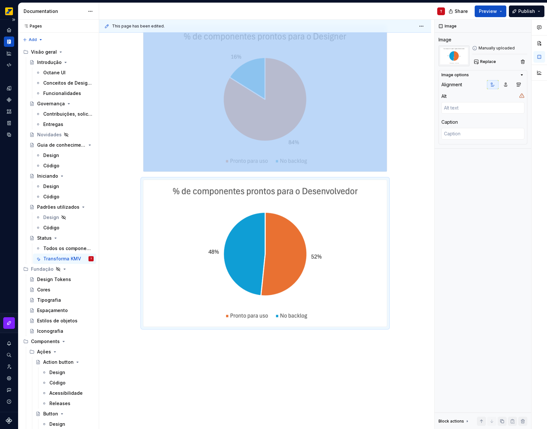
scroll to position [275, 0]
click at [517, 10] on button "Publish" at bounding box center [527, 11] width 36 height 12
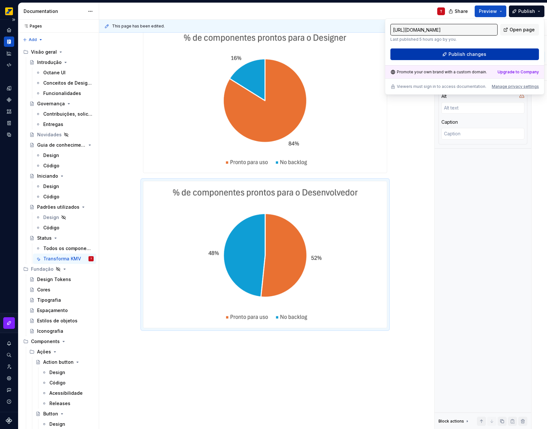
click at [465, 53] on span "Publish changes" at bounding box center [468, 54] width 38 height 6
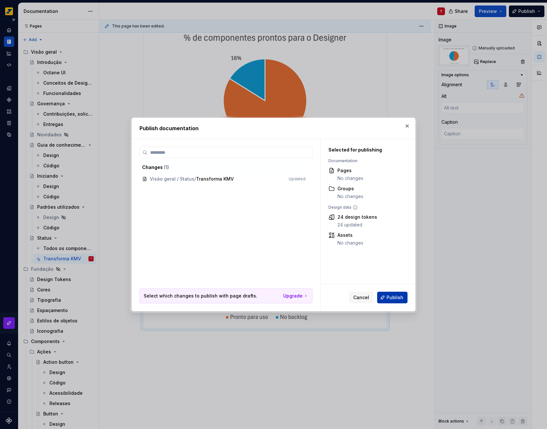
click at [393, 292] on button "Publish" at bounding box center [392, 298] width 30 height 12
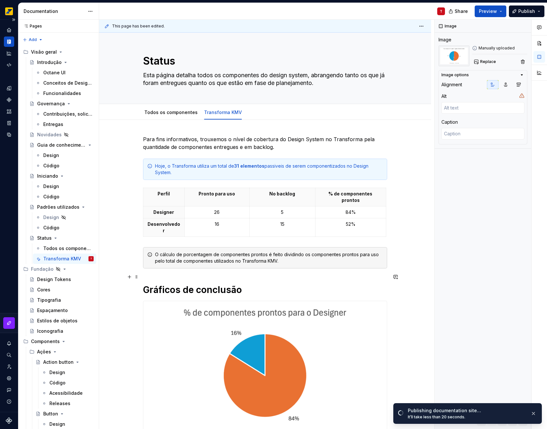
scroll to position [15, 0]
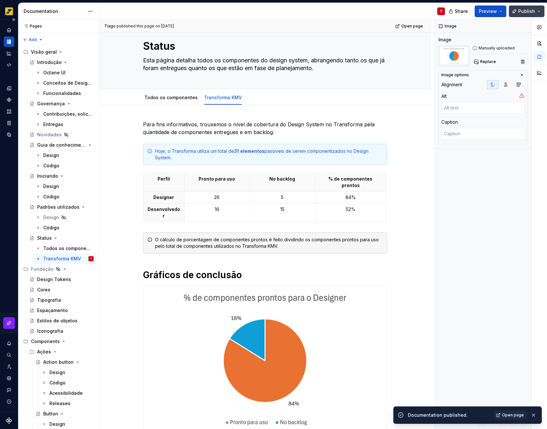
click at [517, 7] on button "Publish" at bounding box center [527, 11] width 36 height 12
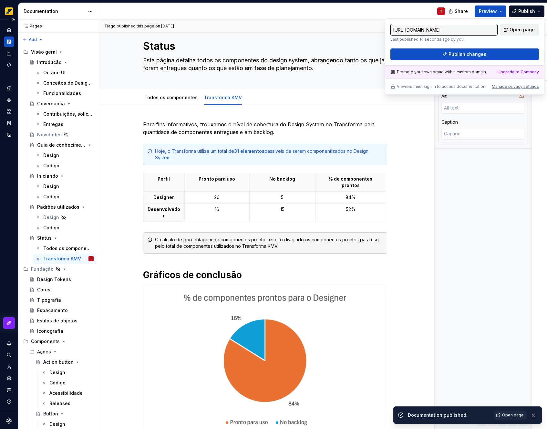
click at [521, 32] on span "Open page" at bounding box center [522, 29] width 25 height 6
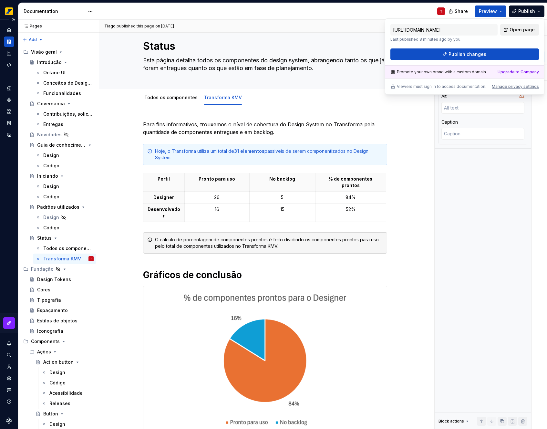
type textarea "*"
